Goal: Find specific page/section: Find specific page/section

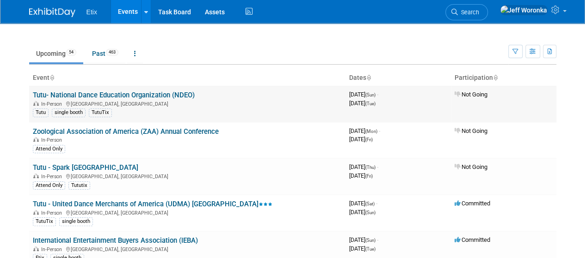
scroll to position [46, 0]
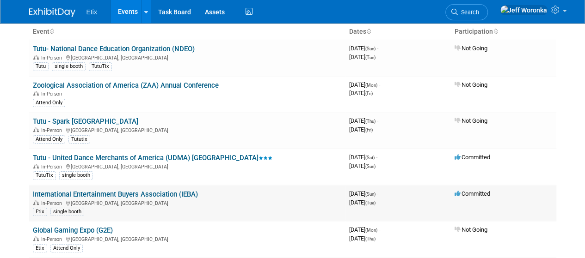
click at [184, 190] on link "International Entertainment Buyers Association (IEBA)" at bounding box center [115, 194] width 165 height 8
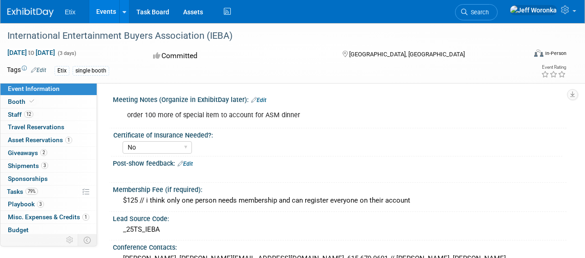
select select "No"
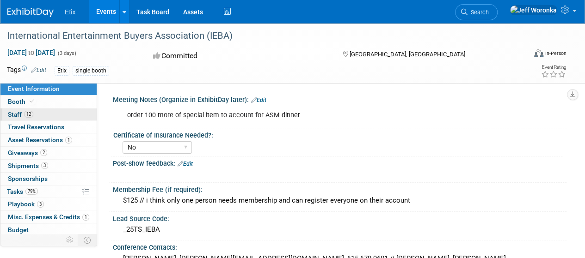
click at [56, 109] on link "12 Staff 12" at bounding box center [48, 115] width 96 height 12
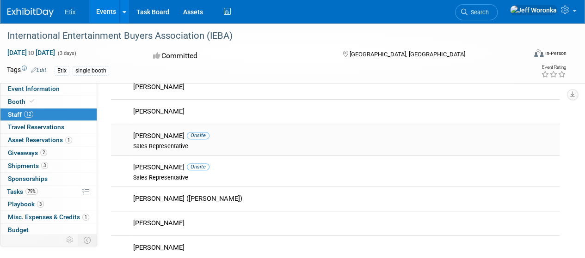
scroll to position [139, 0]
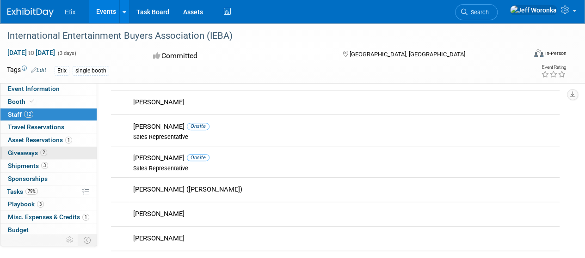
click at [59, 154] on link "2 Giveaways 2" at bounding box center [48, 153] width 96 height 12
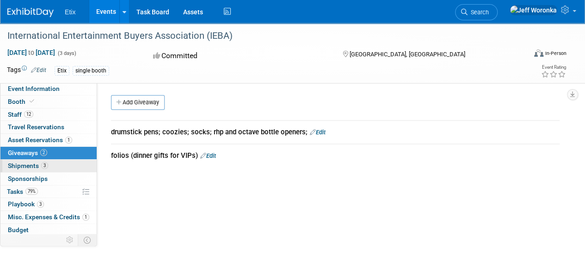
click at [61, 165] on link "3 Shipments 3" at bounding box center [48, 166] width 96 height 12
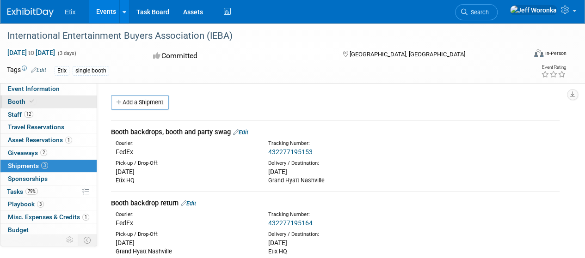
click at [30, 103] on icon at bounding box center [32, 101] width 5 height 5
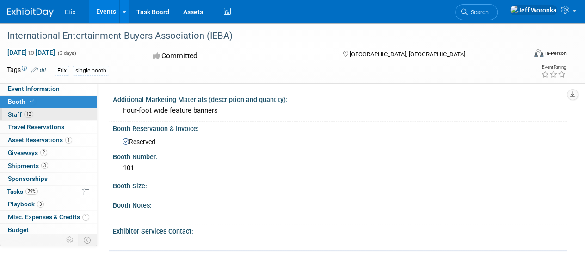
click at [44, 116] on link "12 Staff 12" at bounding box center [48, 115] width 96 height 12
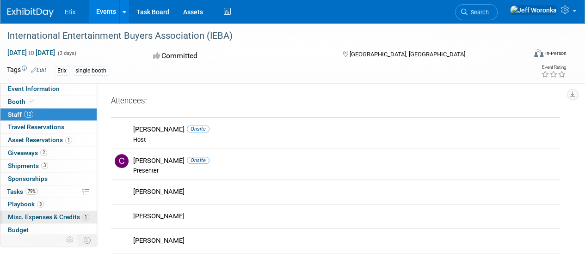
click at [42, 218] on span "Misc. Expenses & Credits 1" at bounding box center [48, 217] width 81 height 7
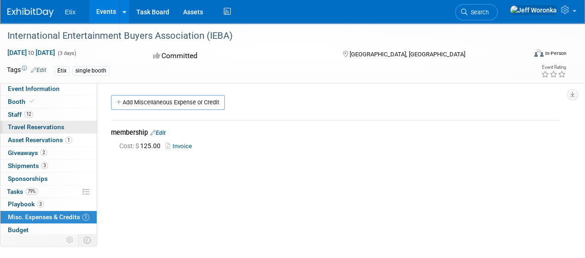
click at [46, 122] on link "0 Travel Reservations 0" at bounding box center [48, 127] width 96 height 12
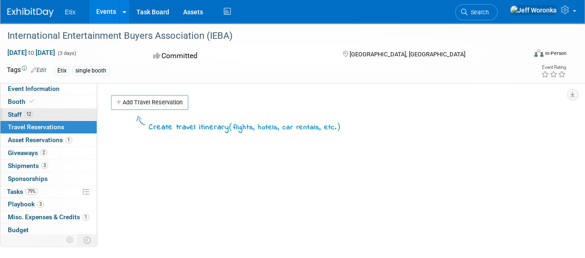
click at [46, 117] on link "12 Staff 12" at bounding box center [48, 115] width 96 height 12
